Goal: Task Accomplishment & Management: Use online tool/utility

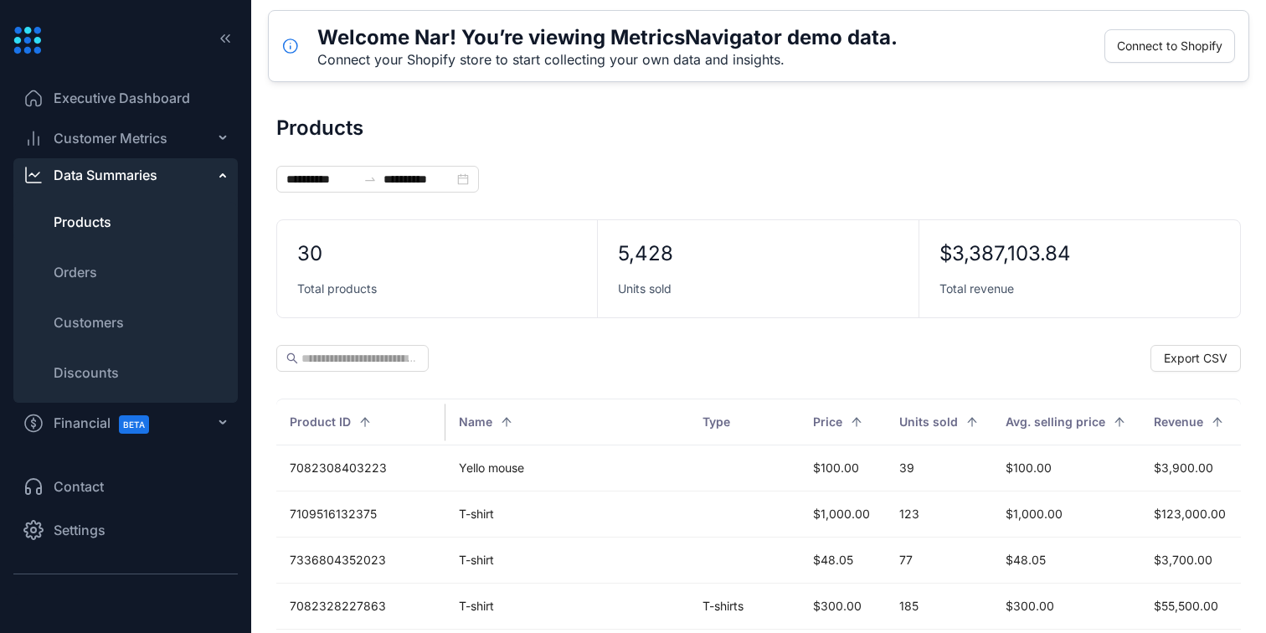
click at [1185, 632] on div at bounding box center [633, 633] width 1266 height 0
click at [88, 282] on li "Orders" at bounding box center [125, 272] width 224 height 40
type input "**********"
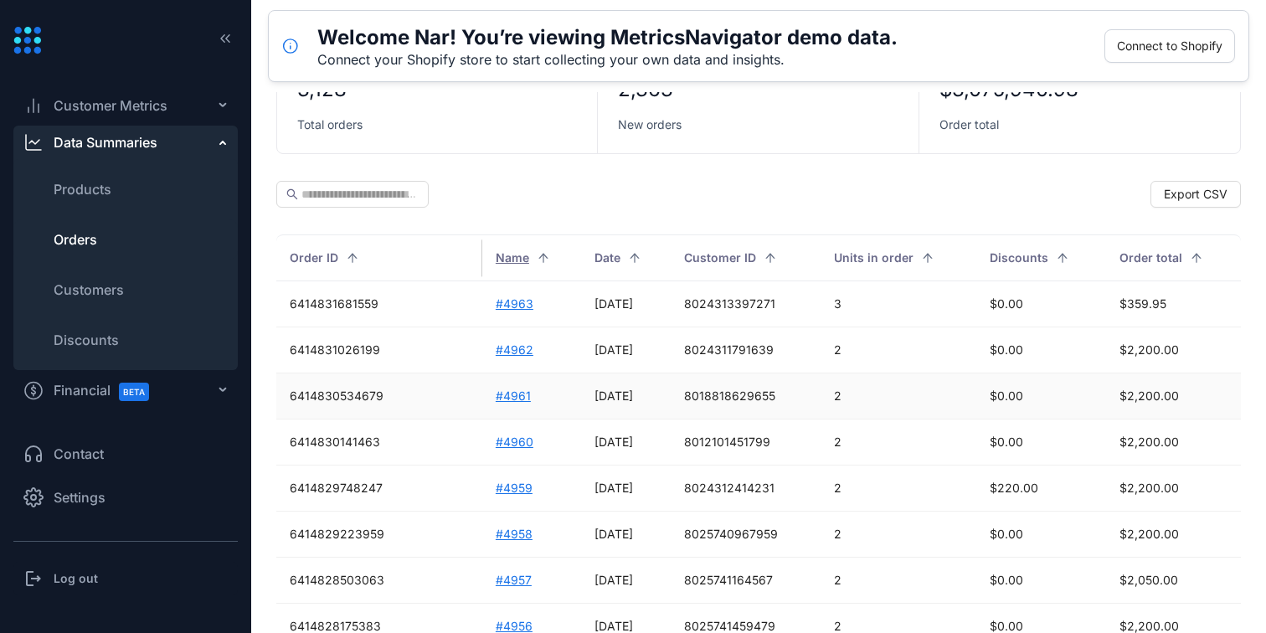
scroll to position [159, 0]
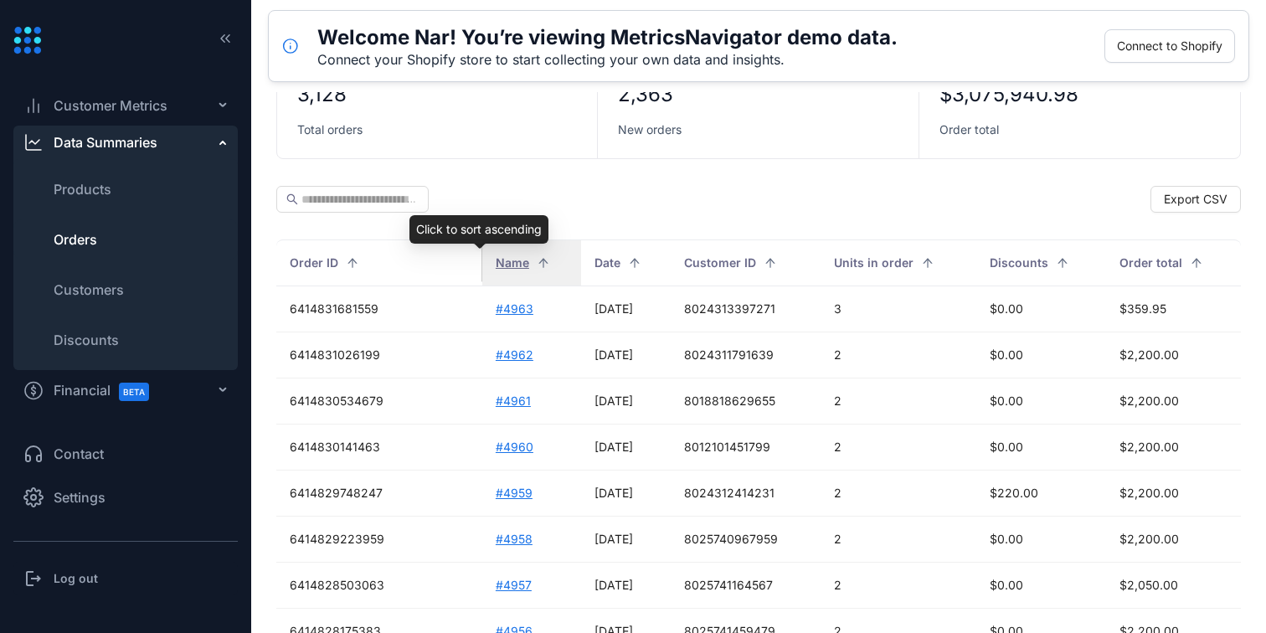
click at [496, 261] on span "Name" at bounding box center [512, 263] width 33 height 18
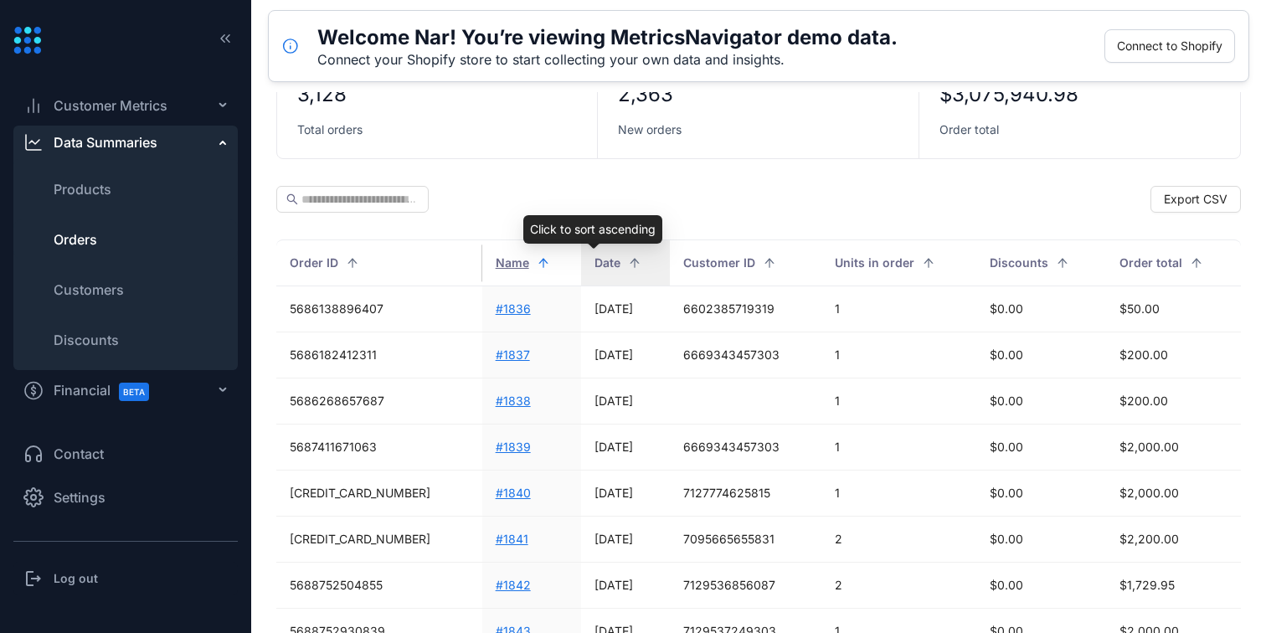
click at [594, 267] on span "Date" at bounding box center [607, 263] width 26 height 18
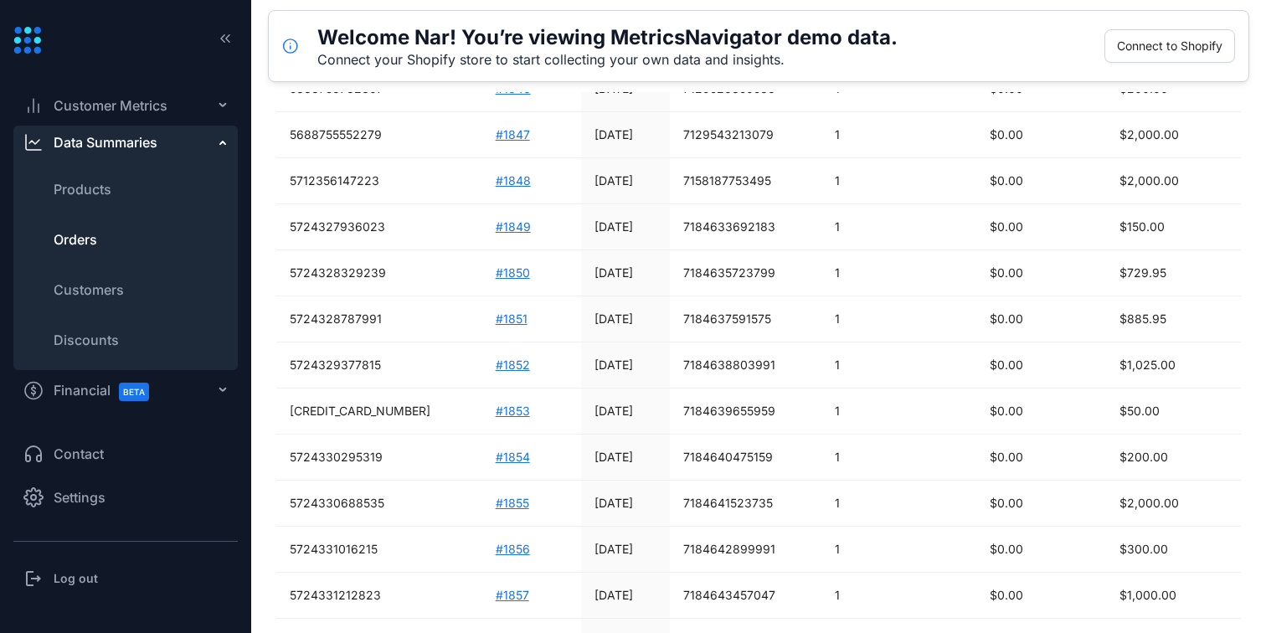
scroll to position [1042, 0]
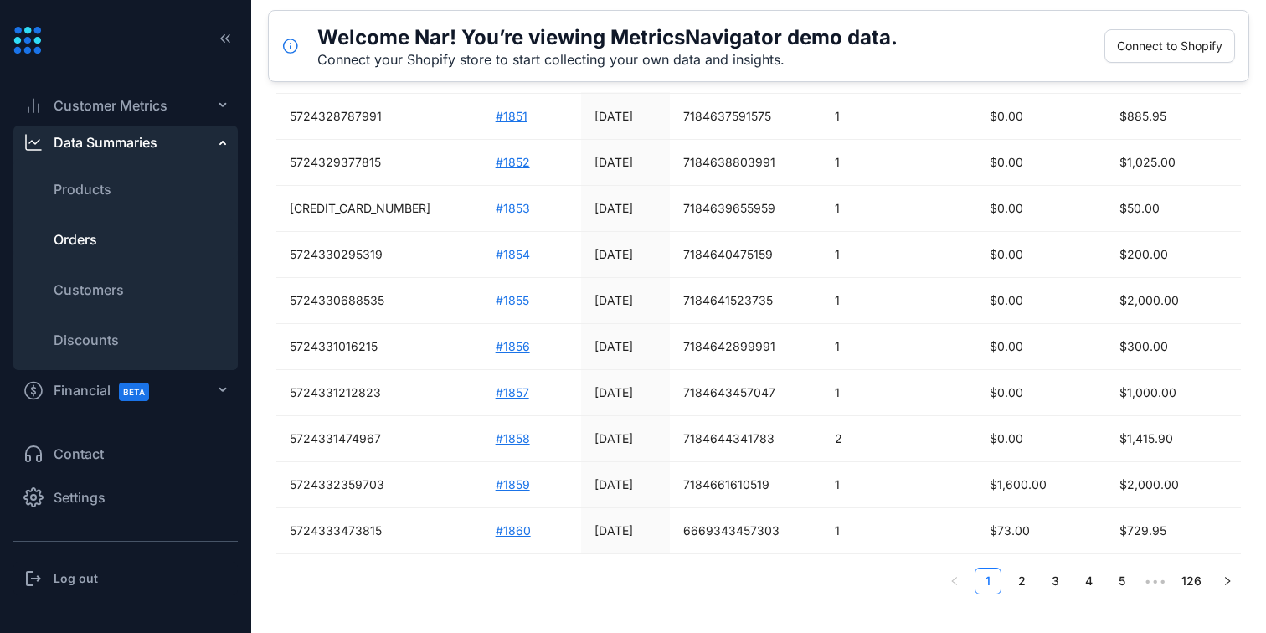
click at [825, 583] on ul "1 2 3 4 5 ••• 126" at bounding box center [758, 581] width 964 height 27
click at [1017, 579] on link "2" at bounding box center [1021, 580] width 25 height 25
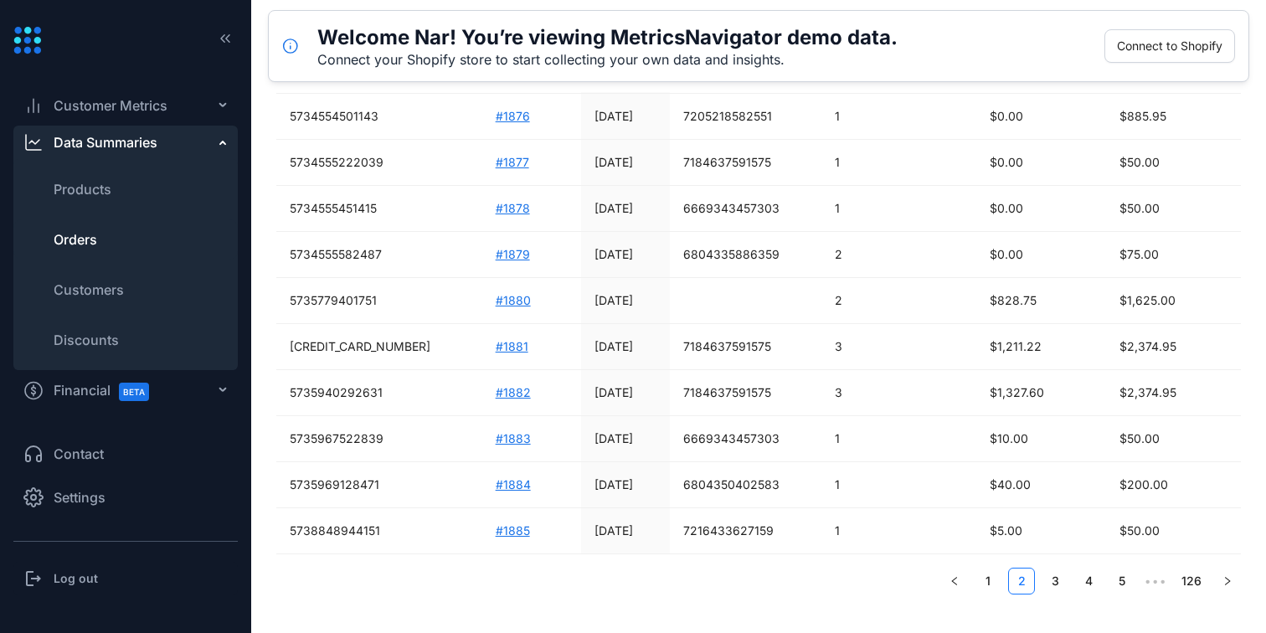
click at [819, 608] on main "**********" at bounding box center [758, 362] width 1014 height 541
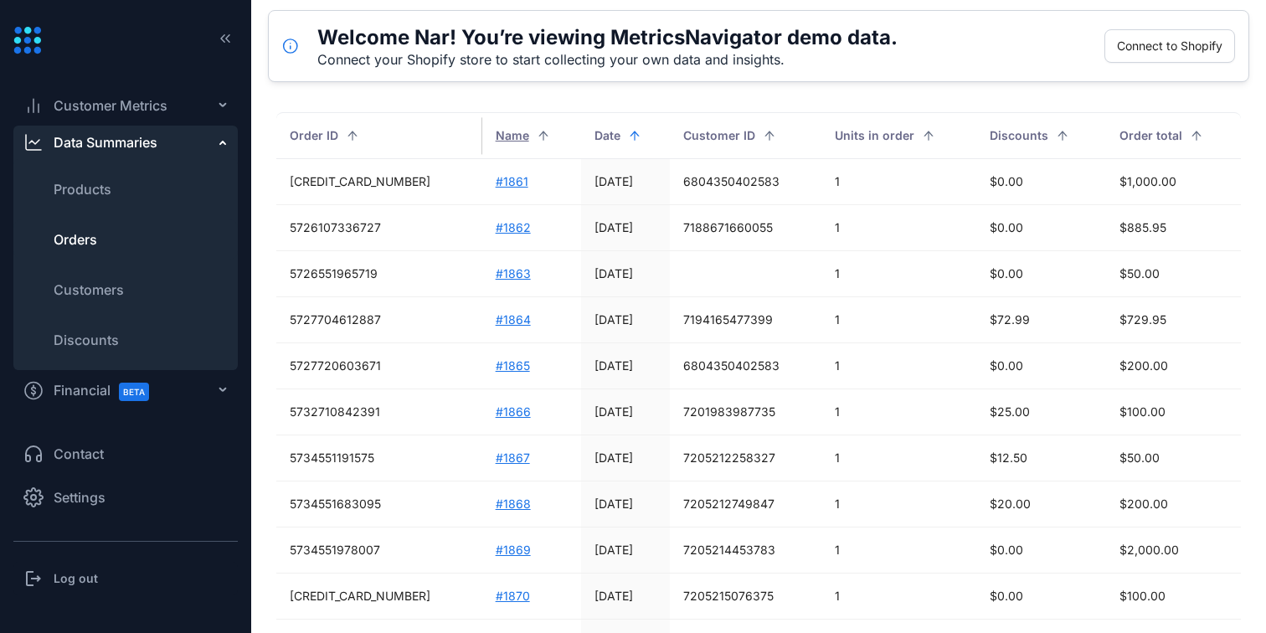
scroll to position [0, 0]
